Goal: Information Seeking & Learning: Learn about a topic

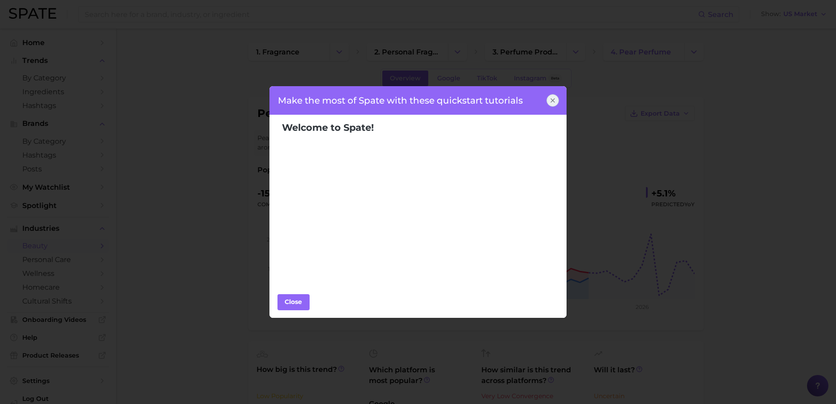
click at [539, 100] on div "Make the most of Spate with these quickstart tutorials" at bounding box center [418, 100] width 298 height 29
click at [553, 102] on icon at bounding box center [552, 100] width 7 height 7
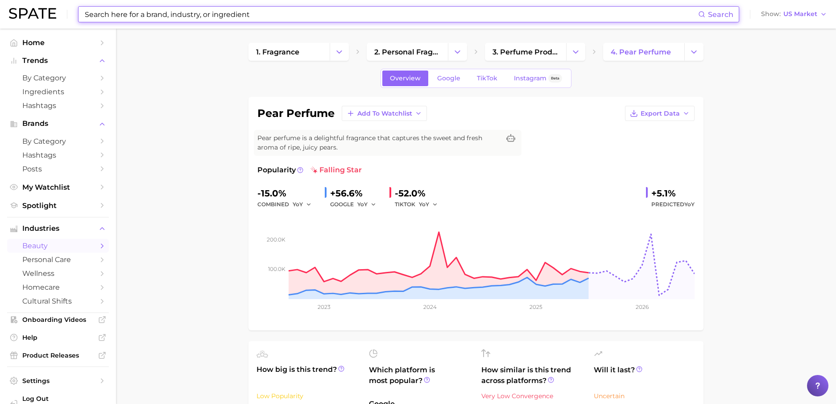
click at [300, 10] on input at bounding box center [391, 14] width 614 height 15
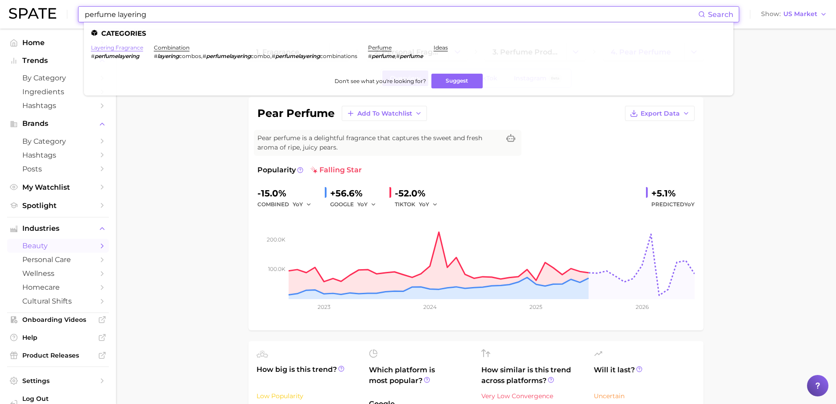
type input "perfume layering"
click at [124, 49] on link "layering fragrance" at bounding box center [117, 47] width 52 height 7
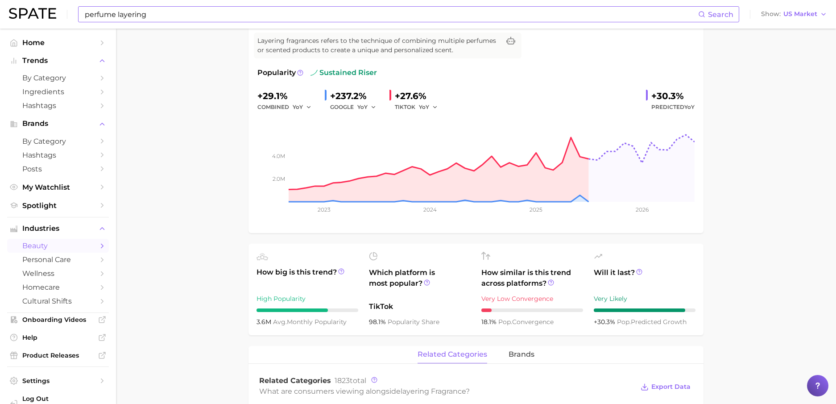
scroll to position [97, 0]
click at [299, 73] on icon at bounding box center [300, 73] width 6 height 6
drag, startPoint x: 352, startPoint y: 323, endPoint x: 305, endPoint y: 316, distance: 47.9
click at [305, 316] on div "How big is this trend? High Popularity 3.6m avg. monthly popularity" at bounding box center [308, 289] width 102 height 75
drag, startPoint x: 305, startPoint y: 316, endPoint x: 253, endPoint y: 287, distance: 59.7
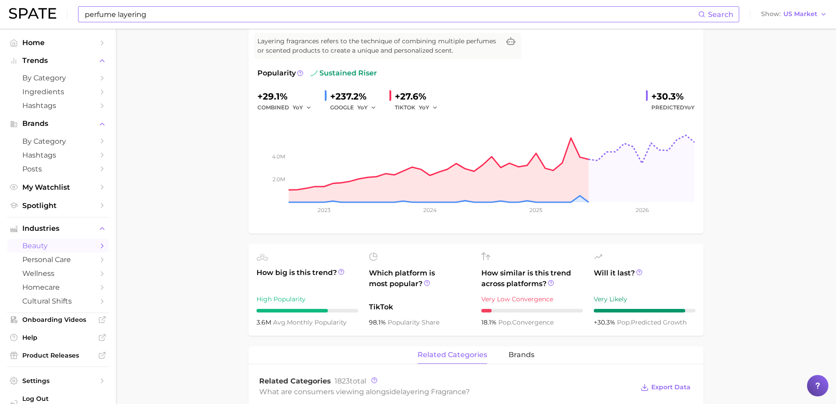
click at [253, 287] on ul "How big is this trend? High Popularity 3.6m avg. monthly popularity Which platf…" at bounding box center [476, 289] width 455 height 91
click at [340, 273] on icon at bounding box center [341, 272] width 6 height 6
click at [307, 322] on span "avg. monthly popularity" at bounding box center [310, 322] width 74 height 8
click at [308, 322] on span "avg. monthly popularity" at bounding box center [310, 322] width 74 height 8
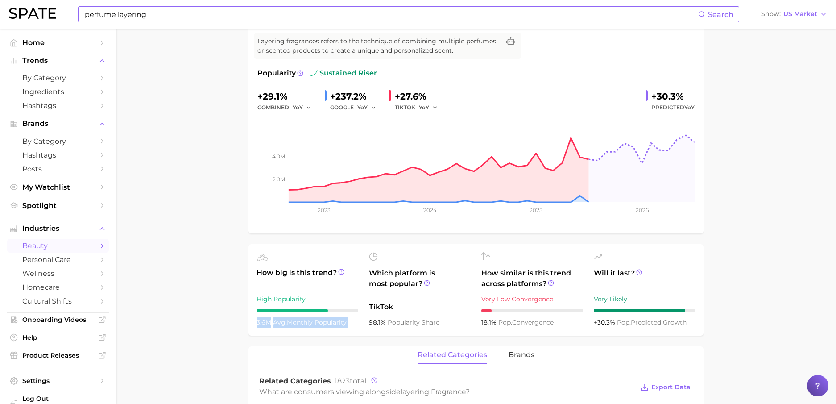
copy ul "3.6m avg. monthly popularity"
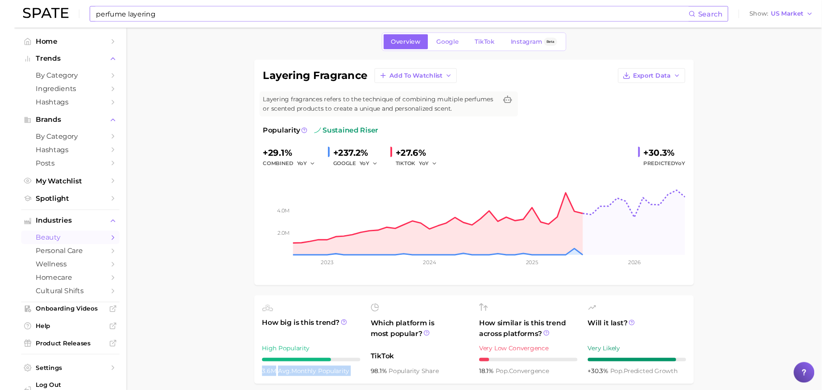
scroll to position [36, 0]
